Goal: Task Accomplishment & Management: Complete application form

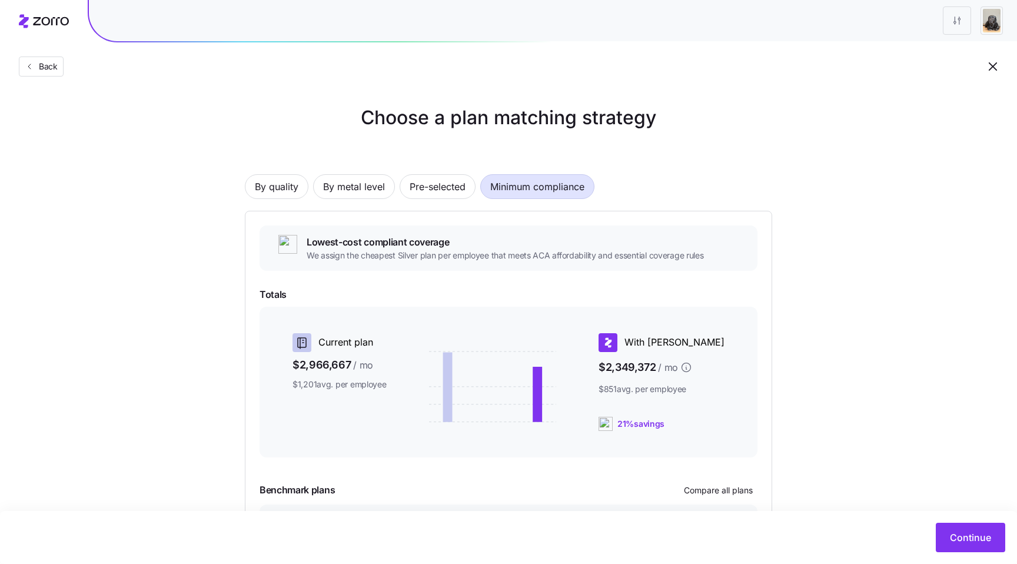
scroll to position [58, 0]
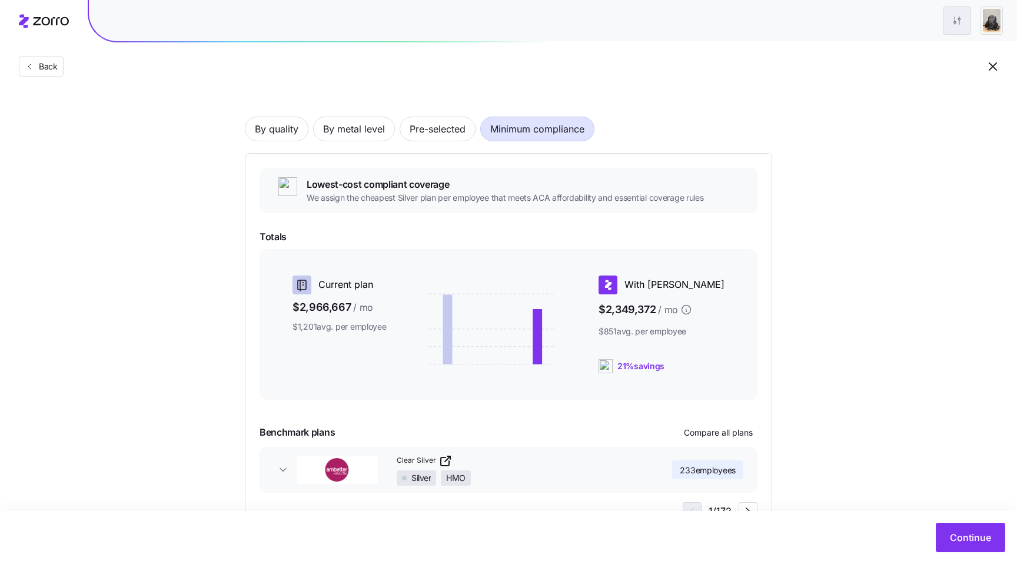
click at [966, 18] on html "Back Choose a plan matching strategy By quality By metal level Pre-selected Min…" at bounding box center [508, 276] width 1017 height 669
click at [881, 417] on html "Back Choose a plan matching strategy By quality By metal level Pre-selected Min…" at bounding box center [508, 276] width 1017 height 669
click at [950, 540] on span "Continue" at bounding box center [970, 537] width 41 height 14
click at [948, 537] on button "Continue" at bounding box center [970, 537] width 69 height 29
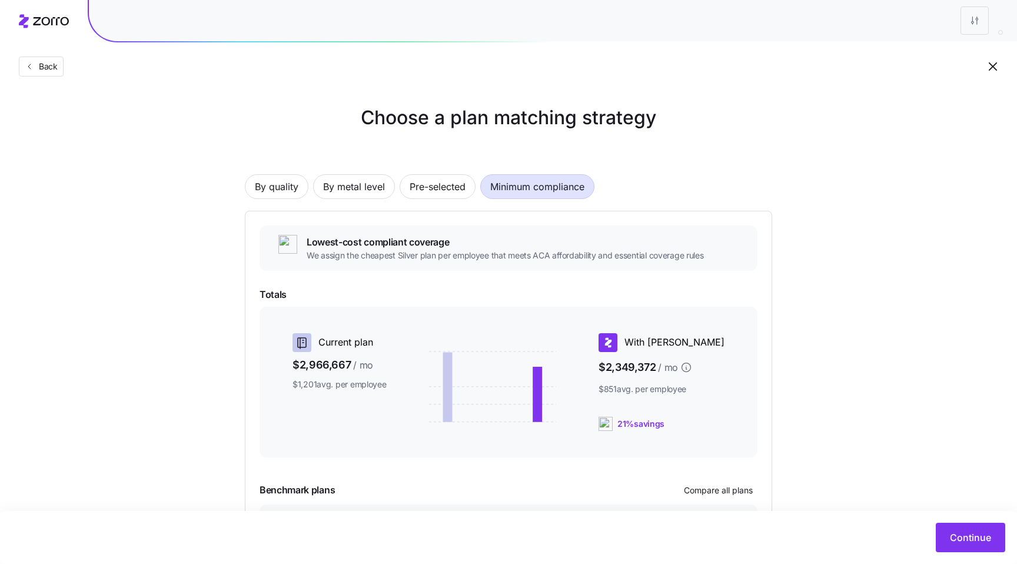
click at [990, 19] on div at bounding box center [982, 20] width 42 height 28
click at [978, 527] on button "Continue" at bounding box center [970, 537] width 69 height 29
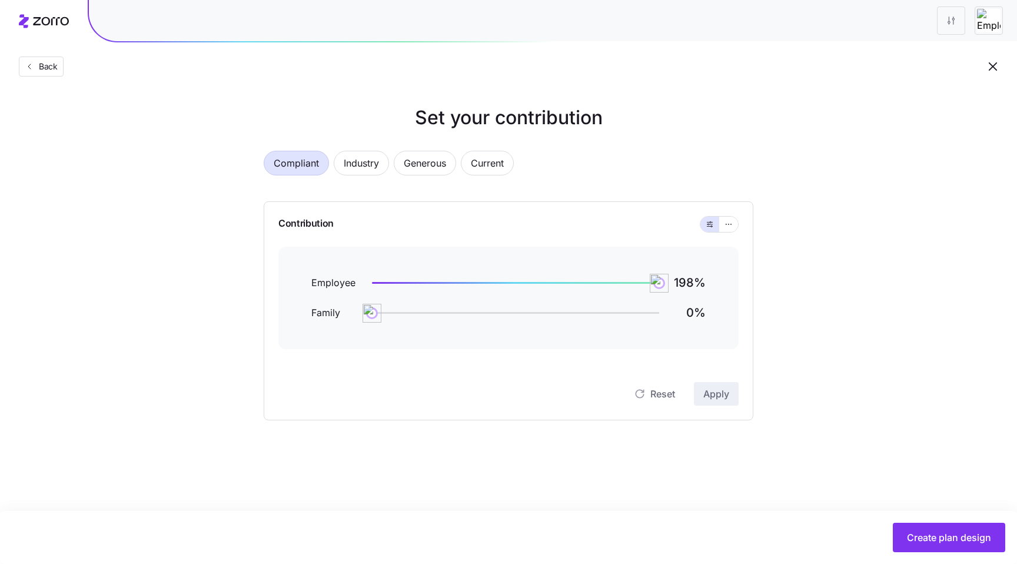
click at [978, 527] on button "Create plan design" at bounding box center [949, 537] width 112 height 29
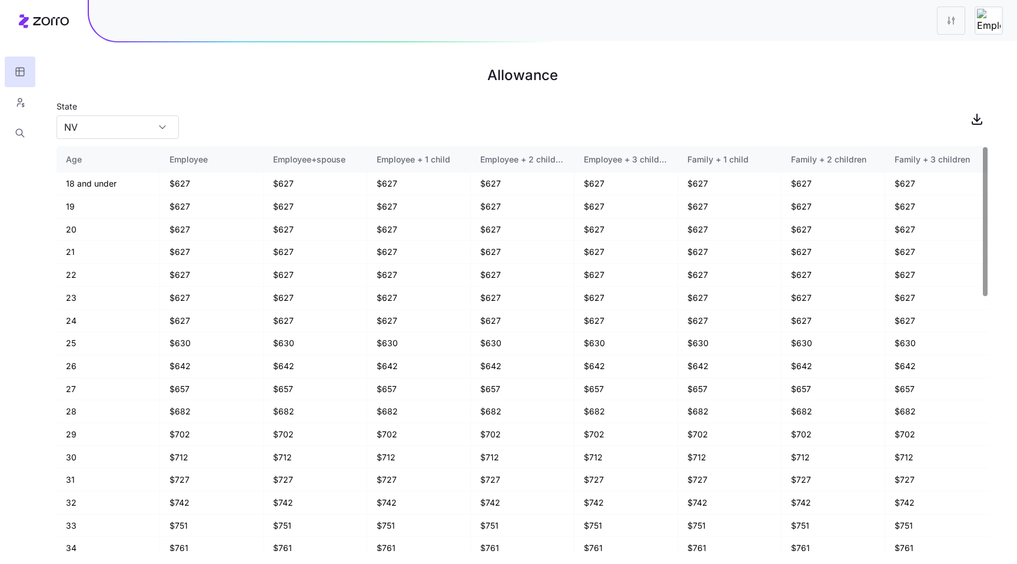
click at [941, 23] on div at bounding box center [553, 20] width 928 height 41
click at [947, 20] on html "Allowance State NV Age Employee Employee+spouse Employee + 1 child Employee + 2…" at bounding box center [508, 282] width 1017 height 564
click at [679, 52] on html "Allowance State NV Age Employee Employee+spouse Employee + 1 child Employee + 2…" at bounding box center [508, 282] width 1017 height 564
click at [958, 20] on html "Allowance State NV Age Employee Employee+spouse Employee + 1 child Employee + 2…" at bounding box center [508, 282] width 1017 height 564
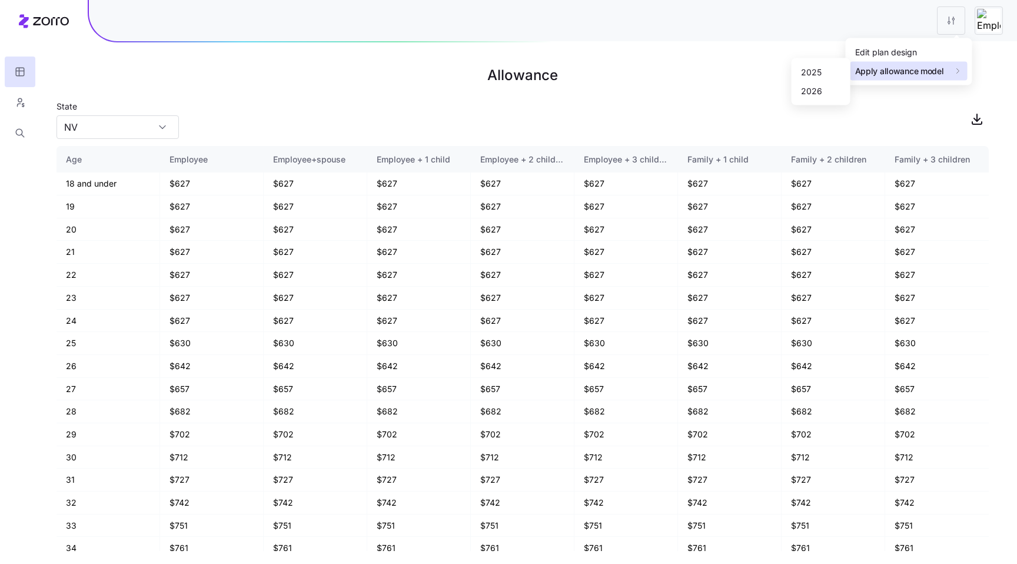
click at [869, 70] on span "Apply allowance model" at bounding box center [899, 71] width 89 height 12
click at [804, 41] on html "Allowance State NV Age Employee Employee+spouse Employee + 1 child Employee + 2…" at bounding box center [508, 282] width 1017 height 564
click at [950, 19] on html "Allowance State NV Age Employee Employee+spouse Employee + 1 child Employee + 2…" at bounding box center [508, 282] width 1017 height 564
click at [817, 25] on html "Allowance State NV Age Employee Employee+spouse Employee + 1 child Employee + 2…" at bounding box center [508, 282] width 1017 height 564
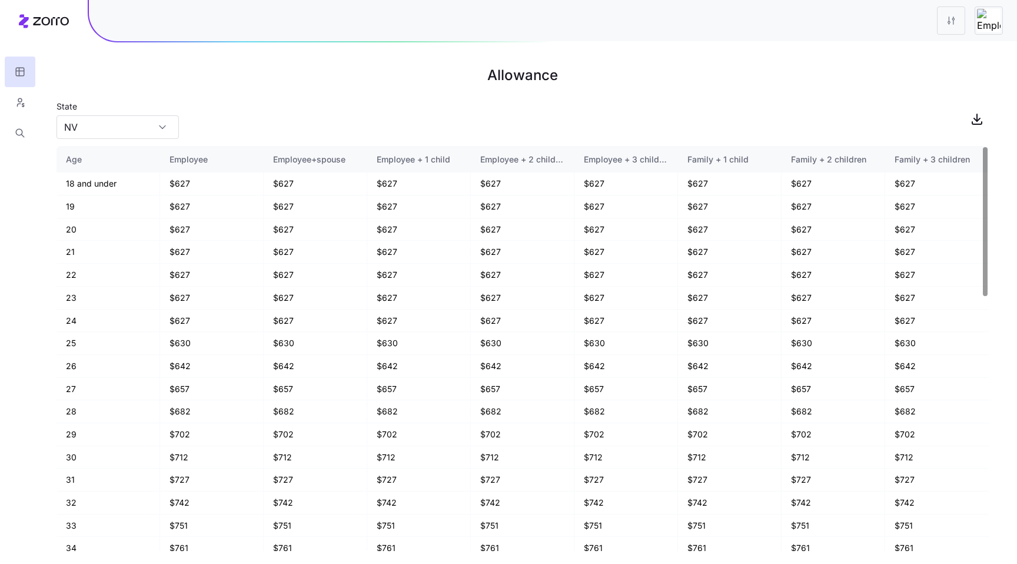
click at [984, 19] on img at bounding box center [989, 21] width 24 height 24
click at [988, 18] on img at bounding box center [989, 21] width 24 height 24
click at [974, 28] on div at bounding box center [970, 20] width 66 height 28
click at [953, 29] on html "Allowance State NV Age Employee Employee+spouse Employee + 1 child Employee + 2…" at bounding box center [508, 282] width 1017 height 564
click at [783, 19] on html "Allowance State NV Age Employee Employee+spouse Employee + 1 child Employee + 2…" at bounding box center [508, 282] width 1017 height 564
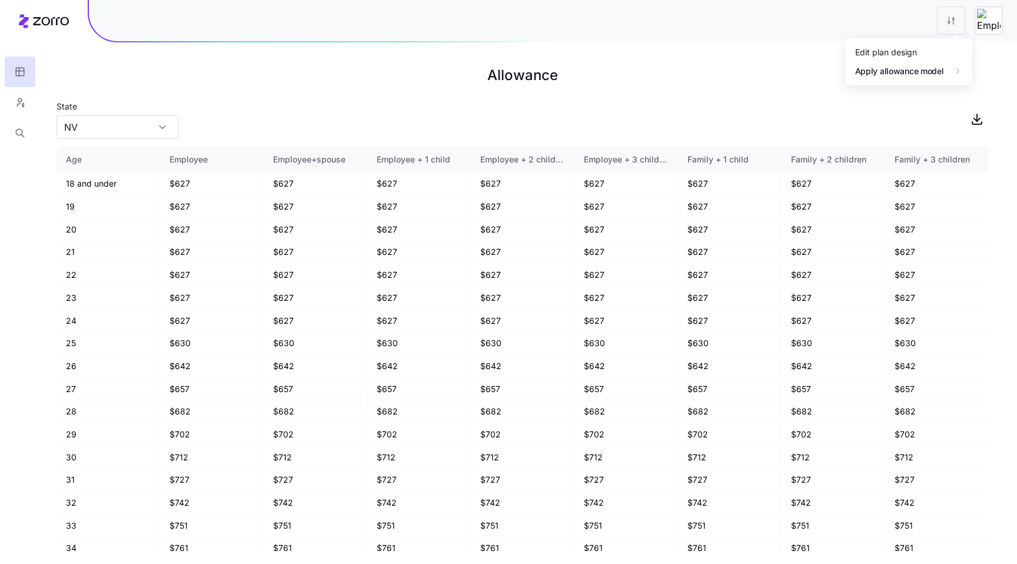
click at [970, 22] on html "Allowance State NV Age Employee Employee+spouse Employee + 1 child Employee + 2…" at bounding box center [508, 282] width 1017 height 564
click at [985, 23] on html "Allowance State NV Age Employee Employee+spouse Employee + 1 child Employee + 2…" at bounding box center [508, 282] width 1017 height 564
click at [932, 22] on div at bounding box center [553, 20] width 928 height 41
click at [957, 22] on html "Allowance State NV Age Employee Employee+spouse Employee + 1 child Employee + 2…" at bounding box center [508, 282] width 1017 height 564
click at [890, 11] on html "Allowance State NV Age Employee Employee+spouse Employee + 1 child Employee + 2…" at bounding box center [508, 282] width 1017 height 564
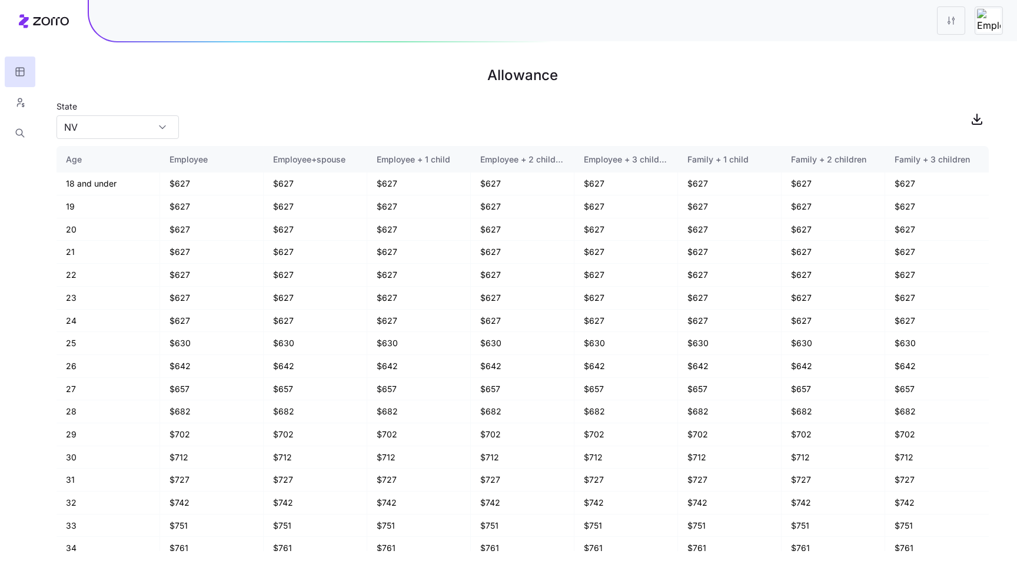
click at [988, 34] on div at bounding box center [989, 20] width 28 height 28
click at [974, 17] on div at bounding box center [970, 20] width 66 height 28
click at [944, 21] on html "Allowance State NV Age Employee Employee+spouse Employee + 1 child Employee + 2…" at bounding box center [508, 282] width 1017 height 564
click at [993, 14] on html "Allowance State NV Age Employee Employee+spouse Employee + 1 child Employee + 2…" at bounding box center [508, 282] width 1017 height 564
click at [993, 14] on img at bounding box center [989, 21] width 24 height 24
